Goal: Task Accomplishment & Management: Use online tool/utility

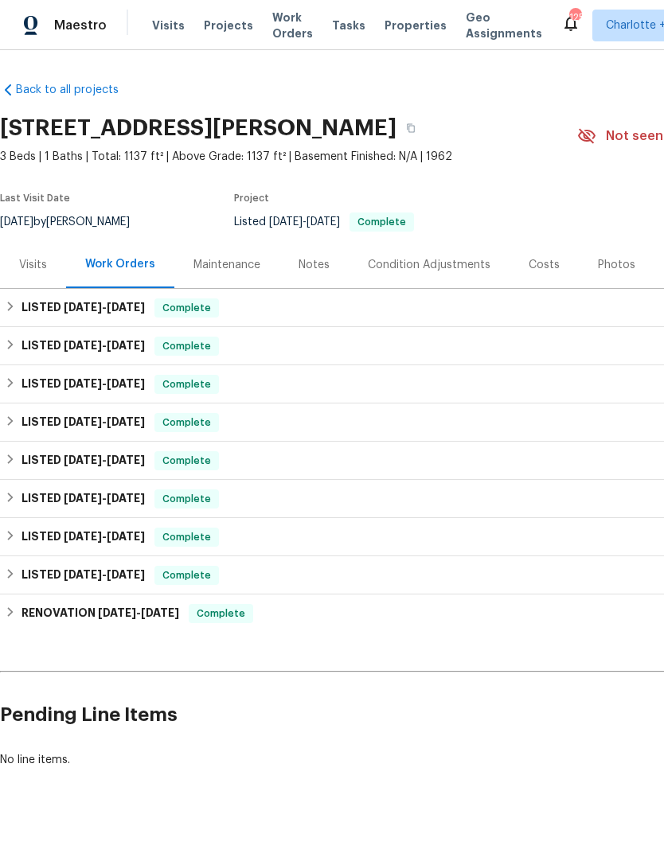
click at [163, 24] on span "Visits" at bounding box center [168, 26] width 33 height 16
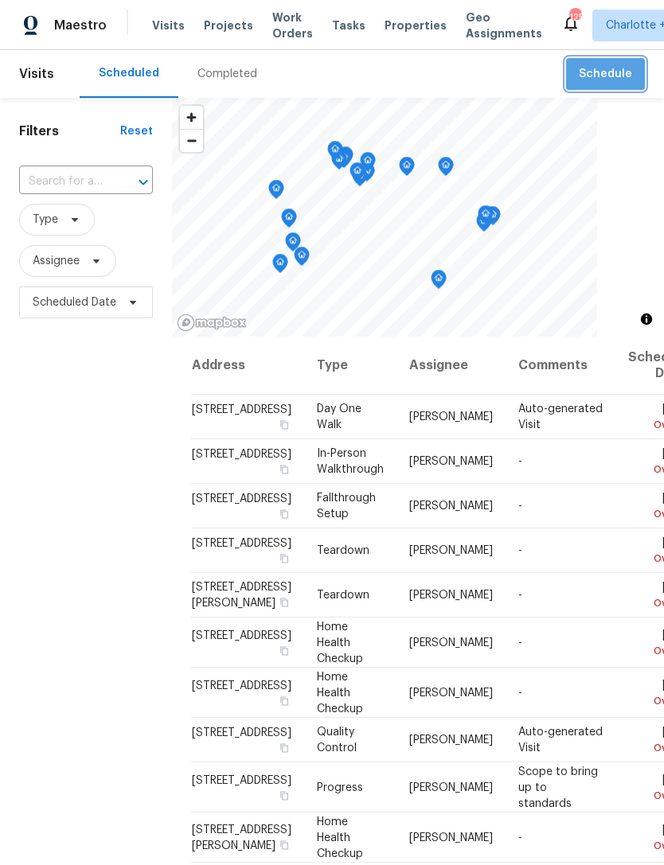
click at [613, 68] on span "Schedule" at bounding box center [604, 74] width 53 height 20
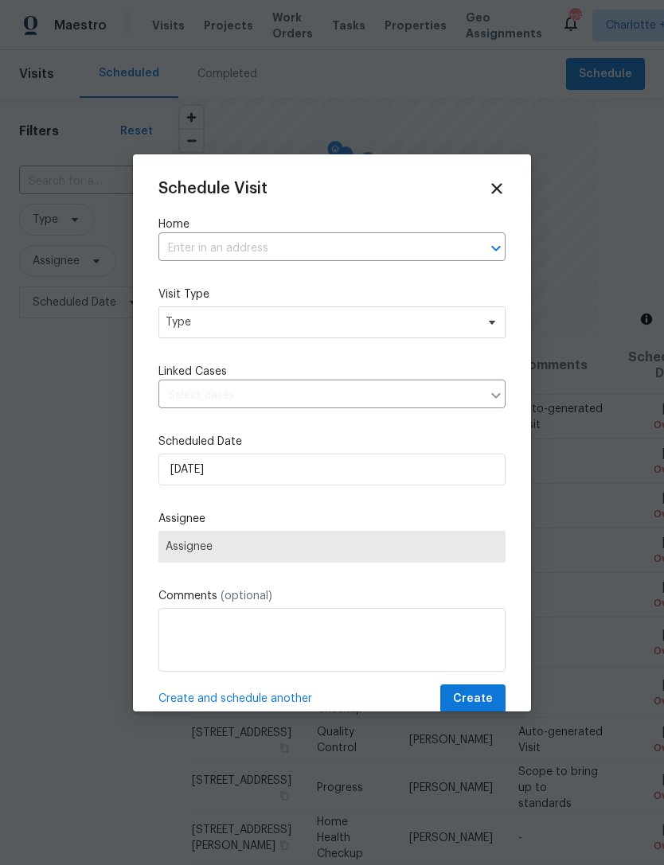
click at [272, 236] on input "text" at bounding box center [309, 248] width 302 height 25
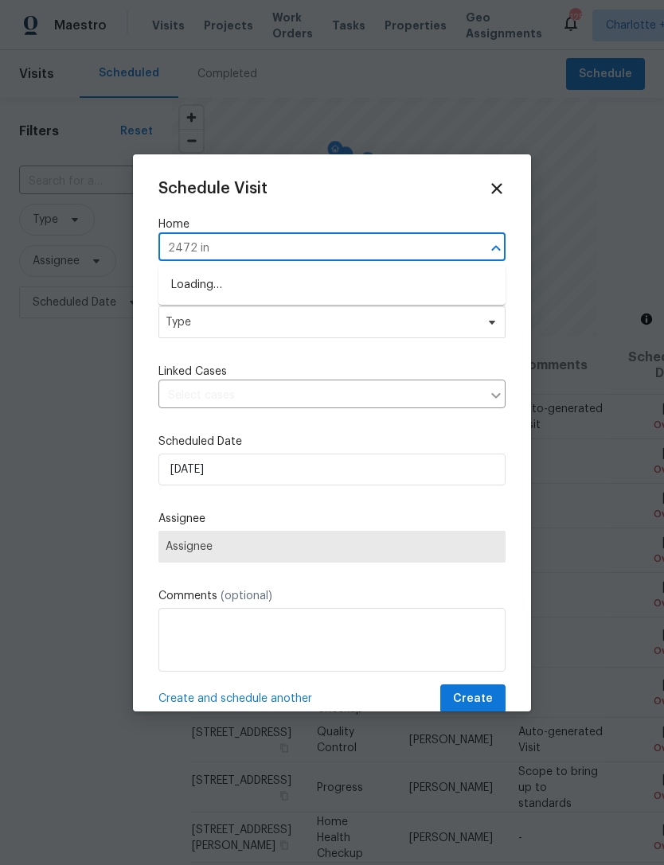
type input "2472 ing"
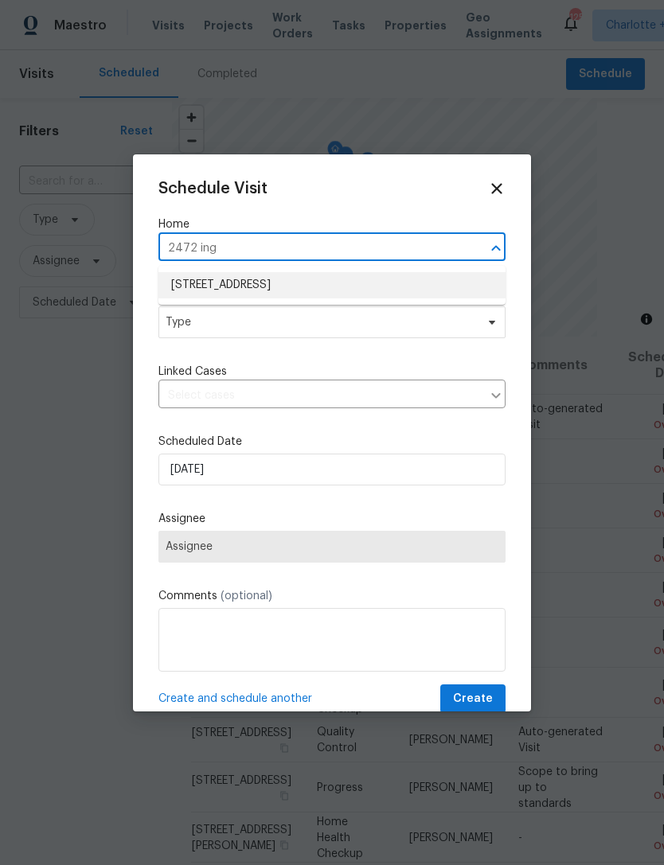
click at [334, 286] on li "[STREET_ADDRESS]" at bounding box center [331, 285] width 347 height 26
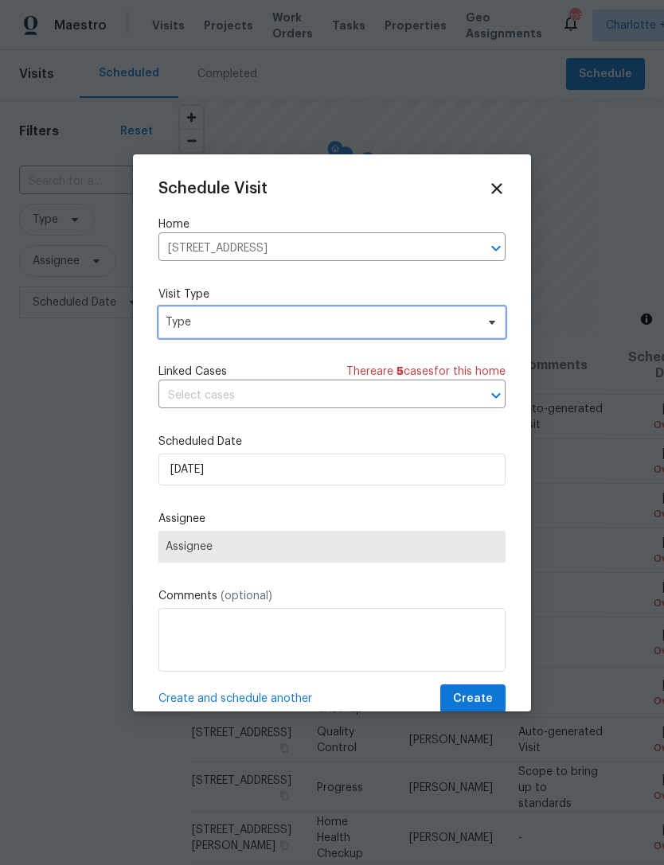
click at [335, 323] on span "Type" at bounding box center [319, 322] width 309 height 16
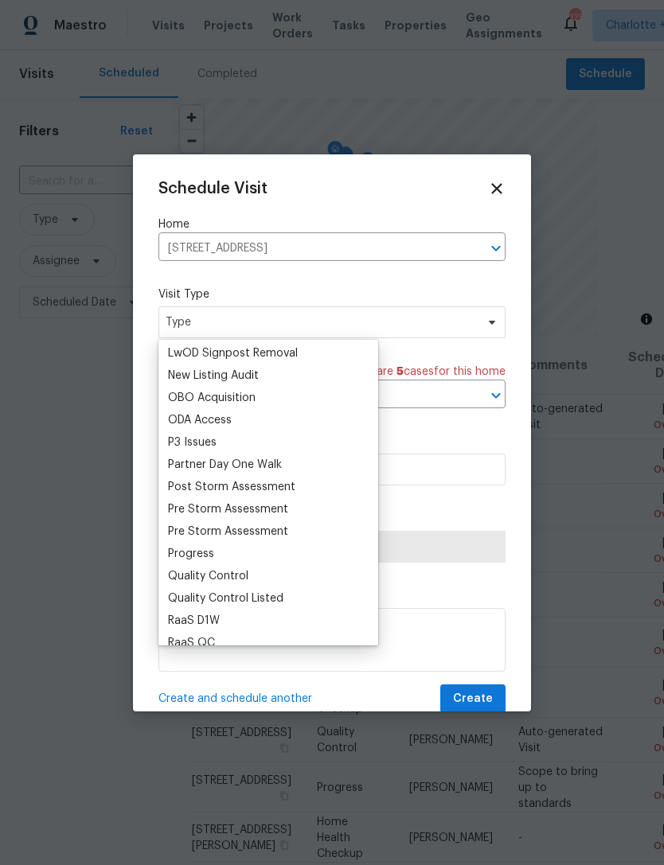
scroll to position [886, 0]
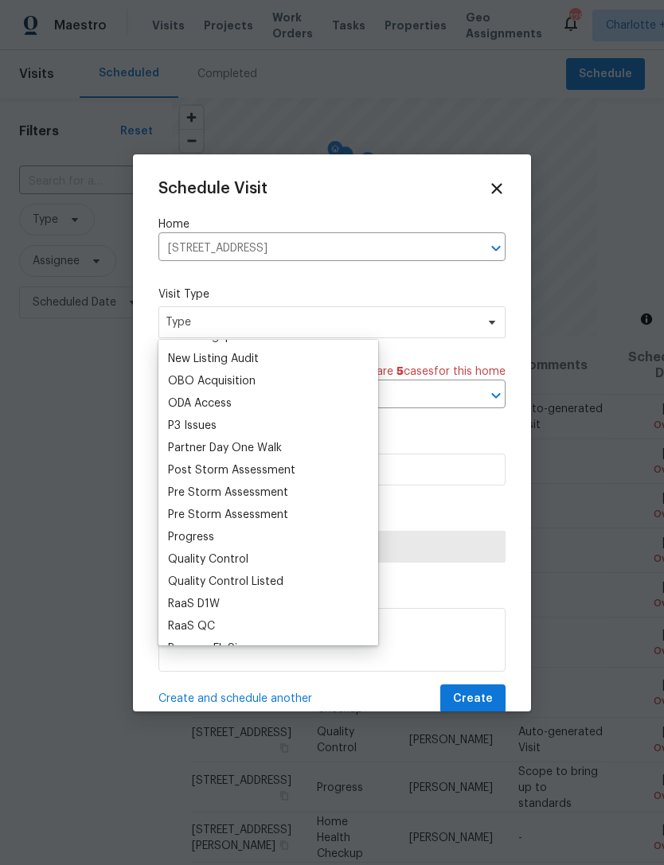
click at [205, 531] on div "Progress" at bounding box center [191, 537] width 46 height 16
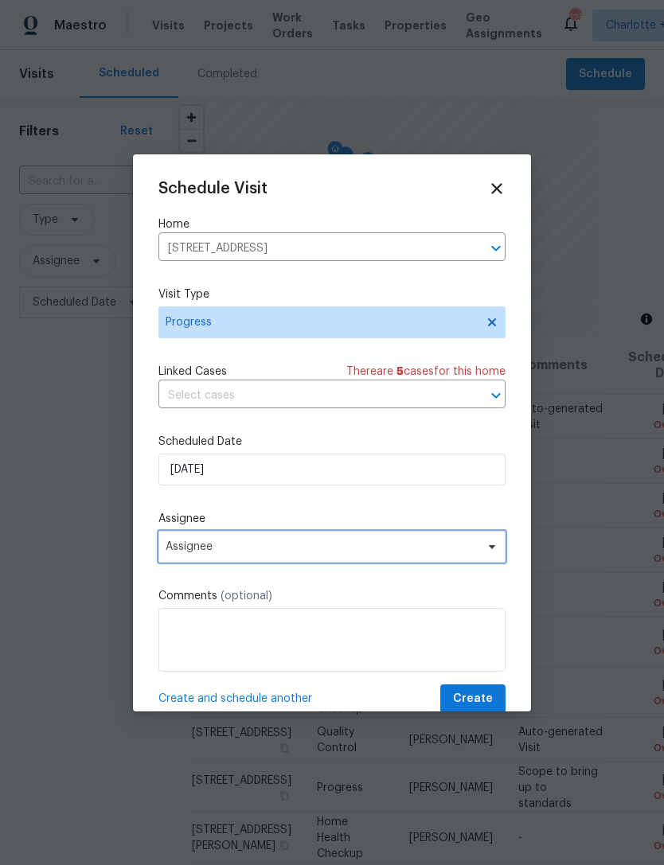
click at [238, 553] on span "Assignee" at bounding box center [321, 546] width 312 height 13
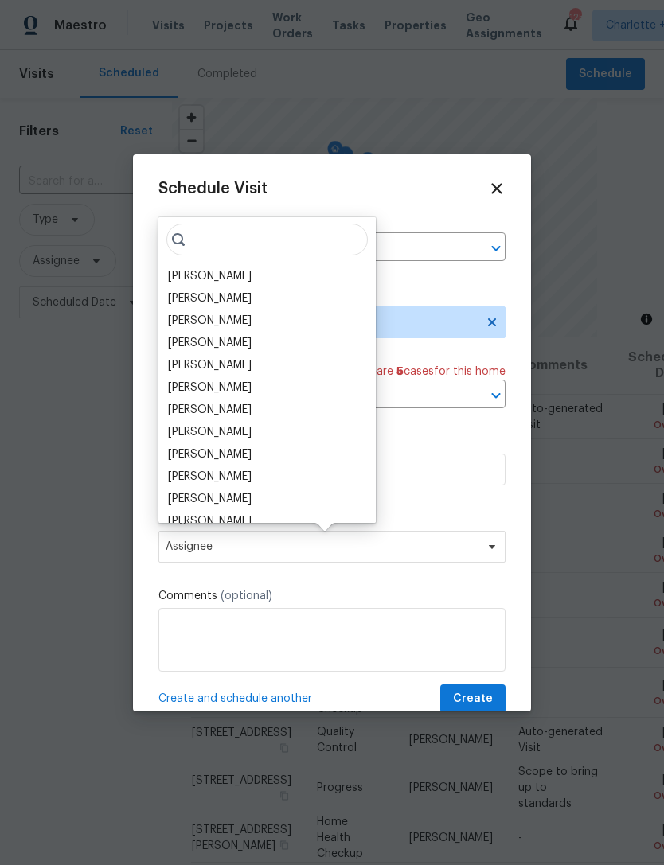
click at [216, 274] on div "[PERSON_NAME]" at bounding box center [210, 276] width 84 height 16
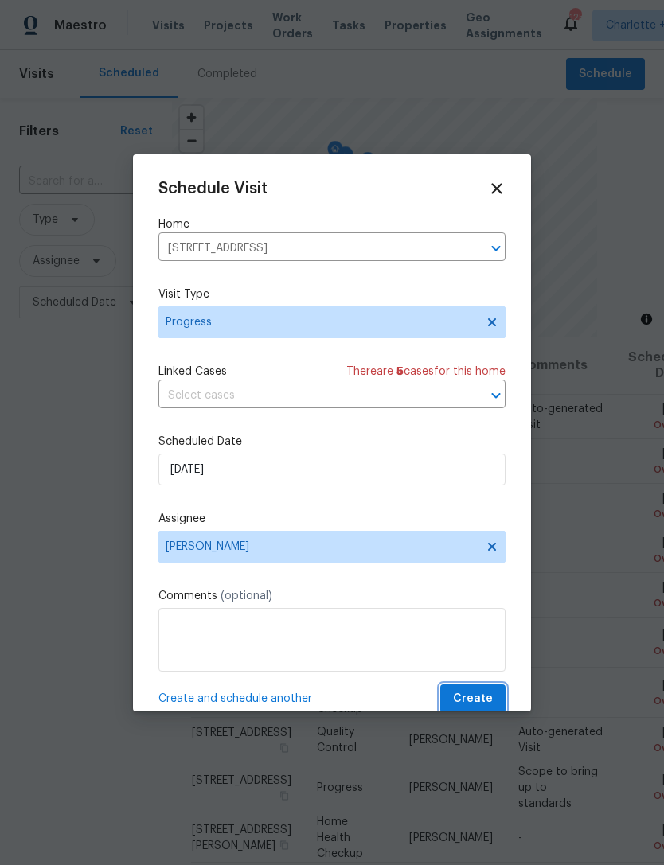
click at [488, 695] on span "Create" at bounding box center [473, 699] width 40 height 20
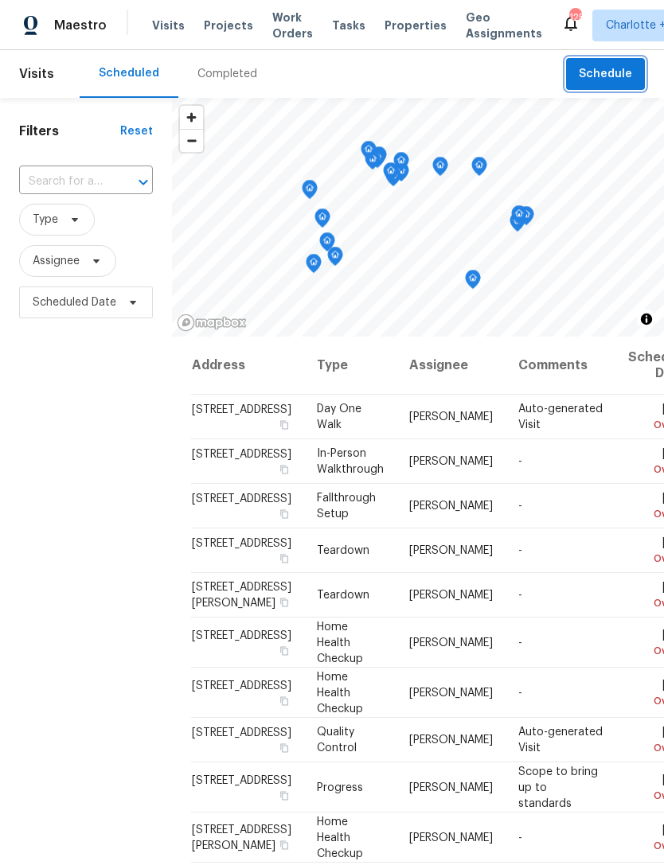
click at [596, 74] on span "Schedule" at bounding box center [604, 74] width 53 height 20
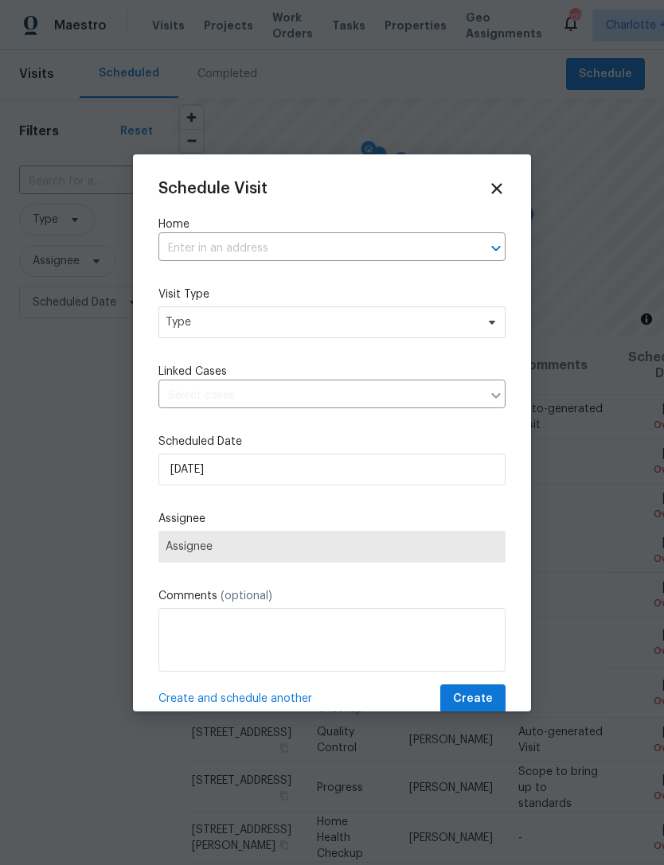
click at [248, 239] on input "text" at bounding box center [309, 248] width 302 height 25
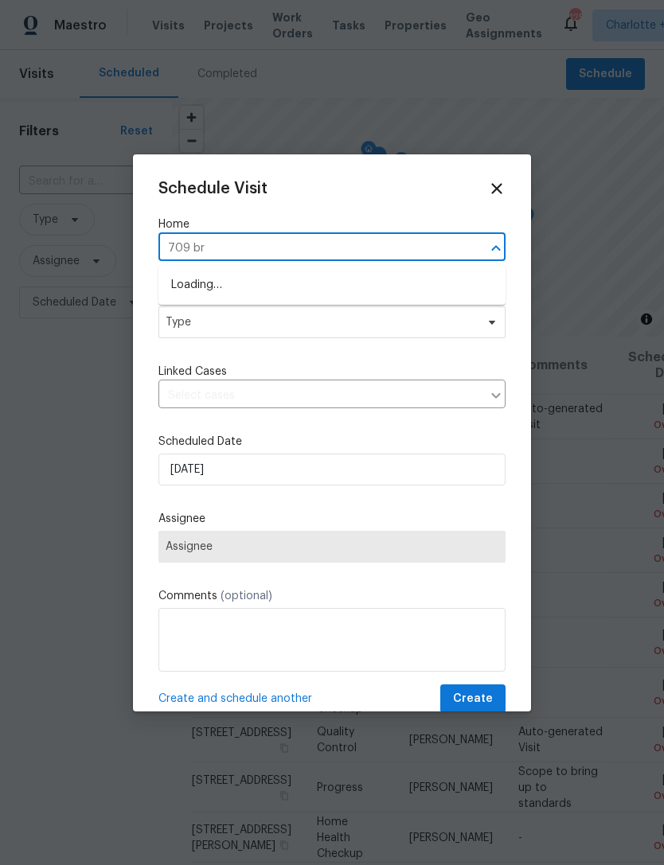
type input "709 bro"
click at [308, 277] on li "[STREET_ADDRESS]" at bounding box center [331, 285] width 347 height 26
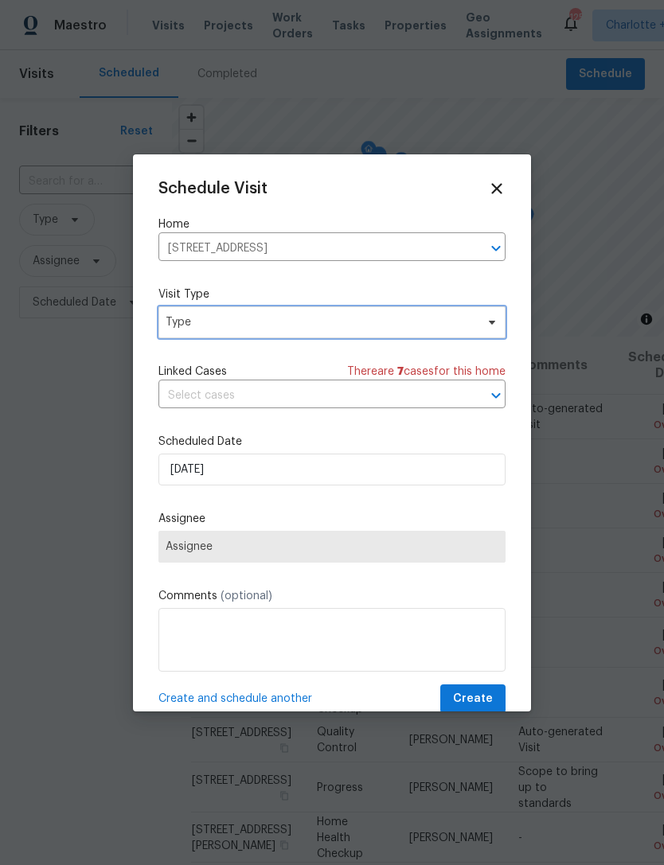
click at [277, 327] on span "Type" at bounding box center [319, 322] width 309 height 16
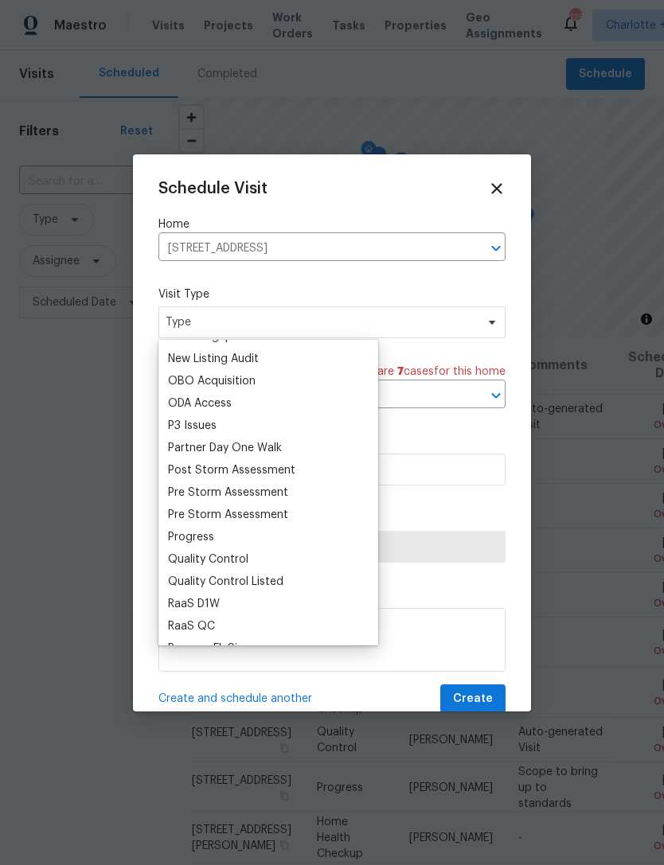
click at [195, 534] on div "Progress" at bounding box center [191, 537] width 46 height 16
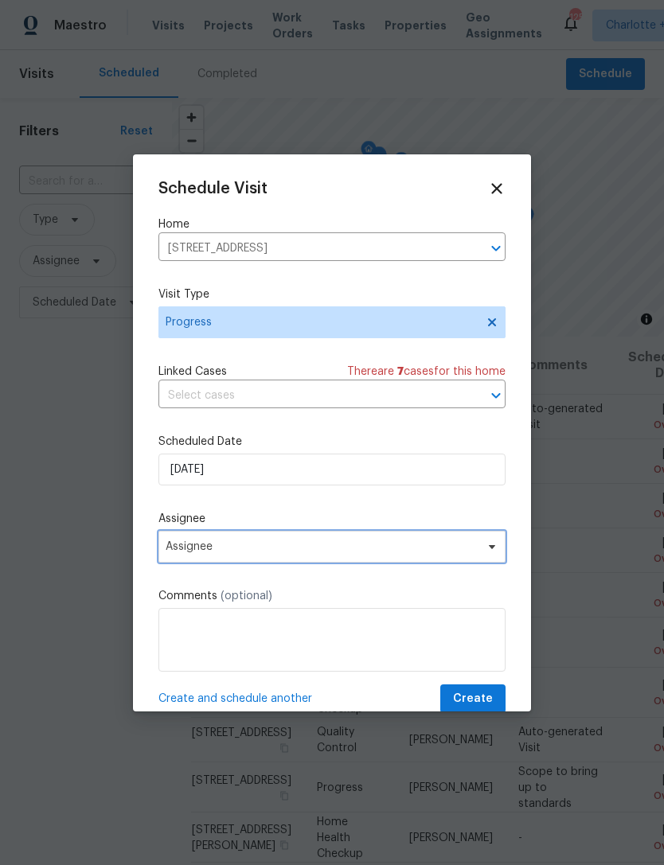
click at [290, 546] on span "Assignee" at bounding box center [321, 546] width 312 height 13
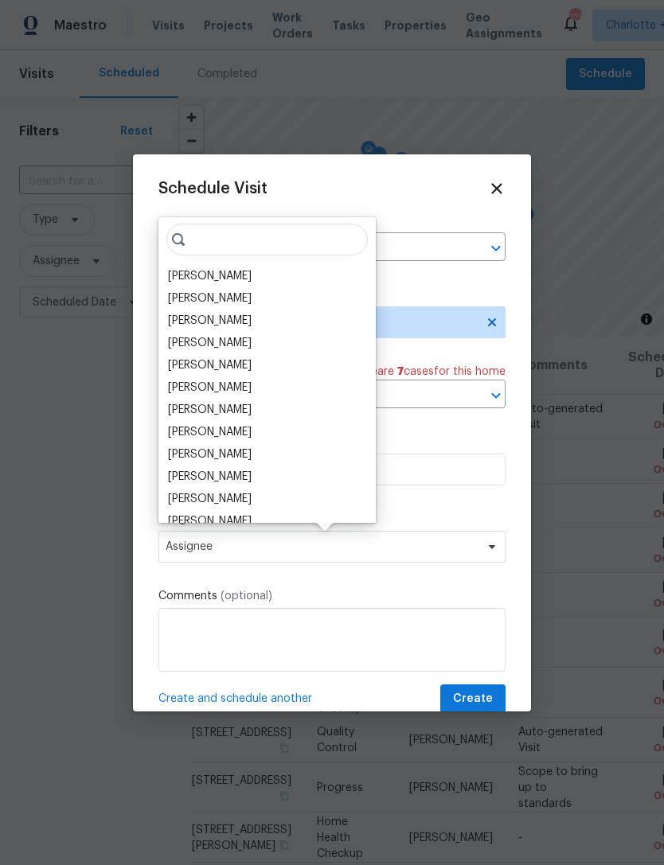
click at [224, 281] on div "[PERSON_NAME]" at bounding box center [210, 276] width 84 height 16
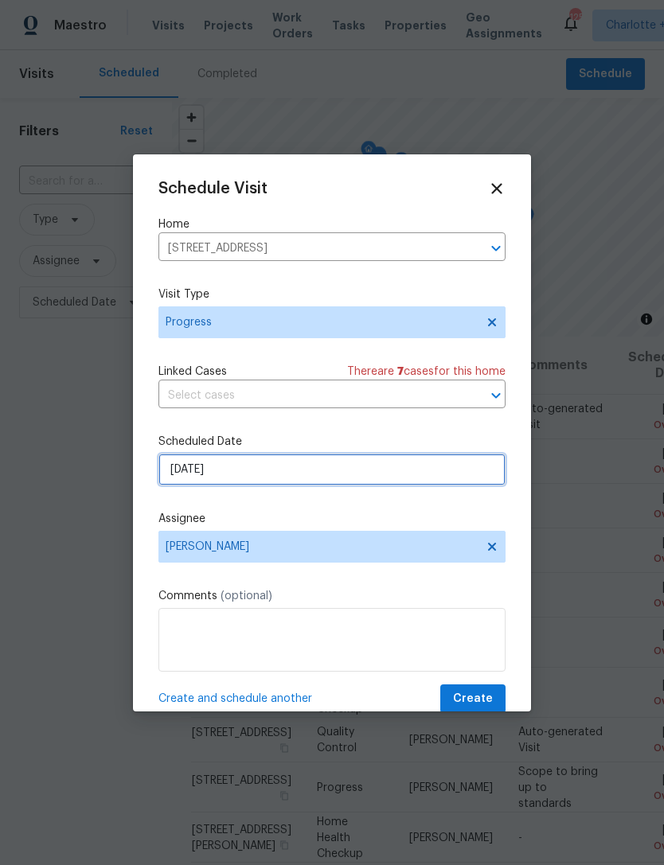
click at [252, 475] on input "[DATE]" at bounding box center [331, 469] width 347 height 32
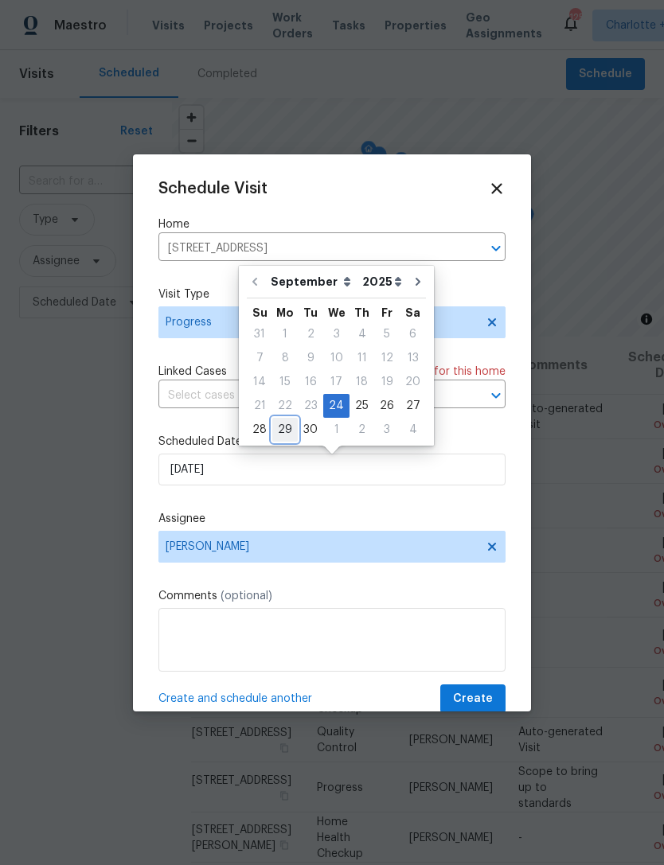
click at [290, 432] on div "29" at bounding box center [284, 429] width 25 height 22
type input "[DATE]"
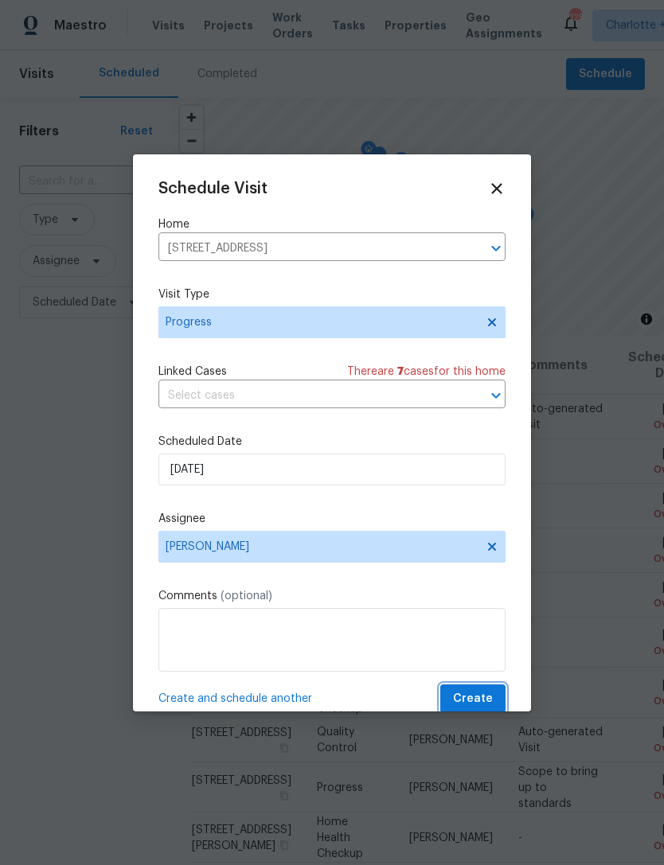
click at [485, 702] on span "Create" at bounding box center [473, 699] width 40 height 20
